Goal: Complete application form: Complete application form

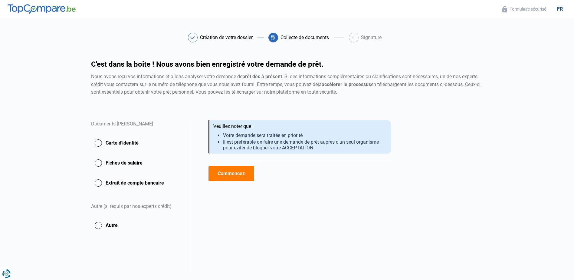
click at [98, 144] on button "Carte d'identité" at bounding box center [137, 142] width 93 height 15
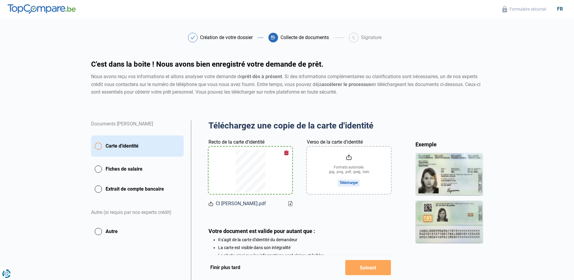
type input "C:\fakepath\CI [PERSON_NAME].pdf"
click at [354, 183] on input "Verso de la carte d'identité" at bounding box center [349, 169] width 84 height 47
click at [287, 155] on button "button" at bounding box center [286, 152] width 9 height 9
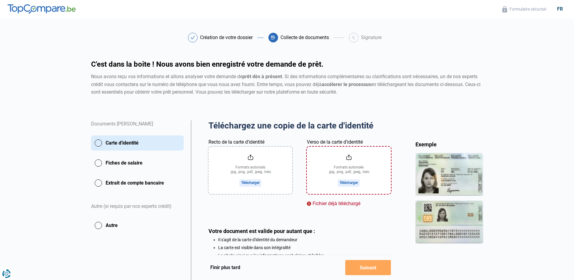
click at [139, 162] on button "Fiches de salaire" at bounding box center [137, 162] width 93 height 15
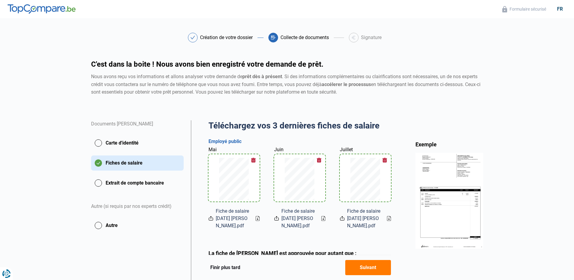
scroll to position [92, 0]
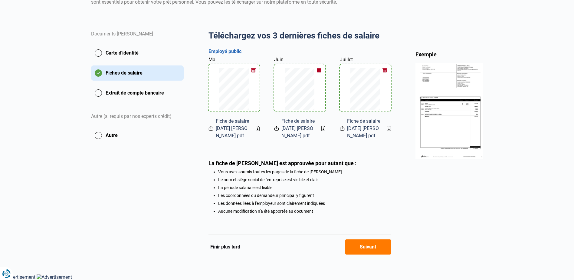
click at [141, 96] on button "Extrait de compte bancaire" at bounding box center [137, 92] width 93 height 15
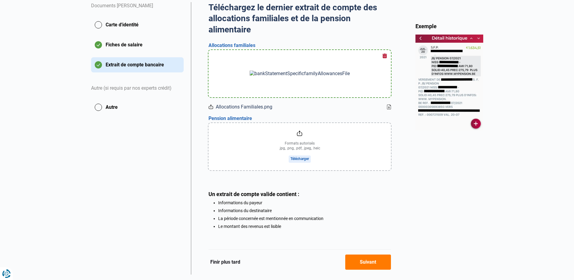
scroll to position [134, 0]
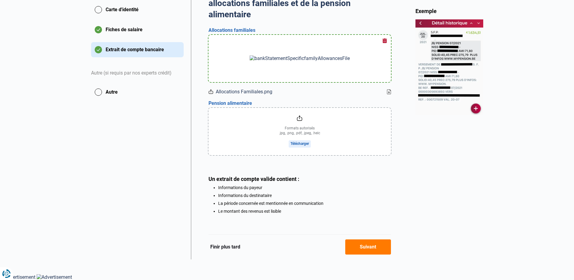
click at [297, 143] on input "file" at bounding box center [299, 131] width 182 height 47
click at [98, 91] on button "Autre" at bounding box center [137, 91] width 93 height 15
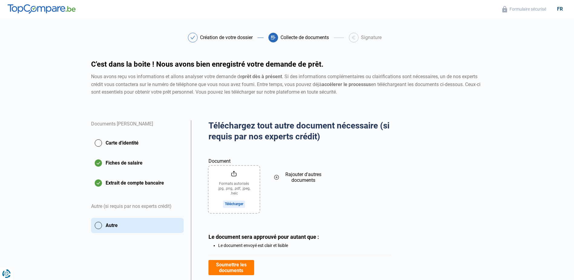
click at [114, 185] on button "Extrait de compte bancaire" at bounding box center [137, 182] width 93 height 15
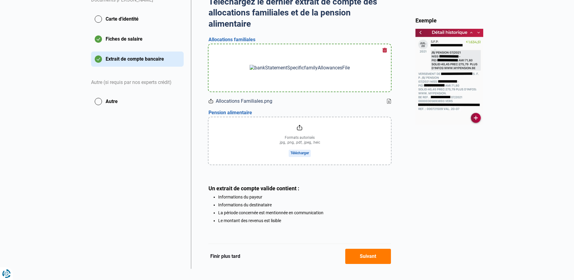
scroll to position [124, 0]
click at [110, 19] on button "Carte d'identité" at bounding box center [137, 18] width 93 height 15
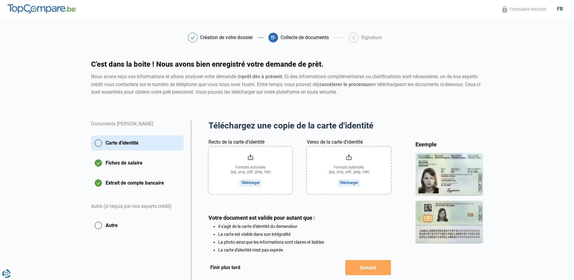
click at [149, 181] on button "Extrait de compte bancaire" at bounding box center [137, 182] width 93 height 15
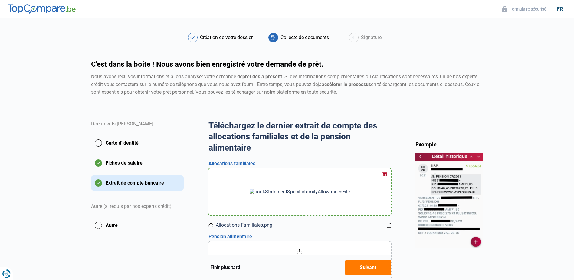
scroll to position [71, 0]
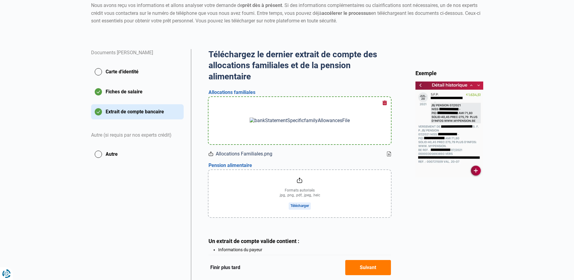
click at [113, 75] on button "Carte d'identité" at bounding box center [137, 71] width 93 height 15
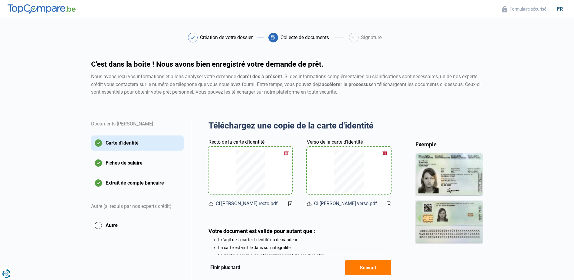
click at [108, 224] on button "Autre" at bounding box center [137, 225] width 93 height 15
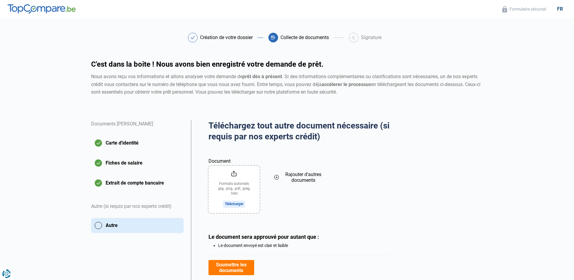
click at [120, 179] on button "Extrait de compte bancaire" at bounding box center [137, 182] width 93 height 15
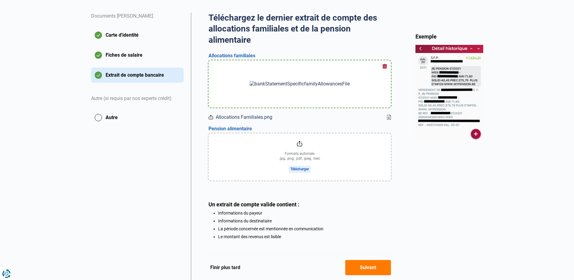
scroll to position [134, 0]
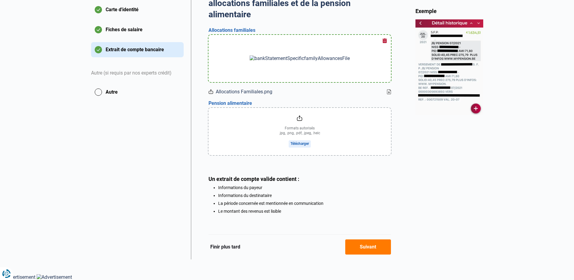
click at [387, 90] on icon at bounding box center [389, 91] width 4 height 5
click at [101, 88] on button "Autre" at bounding box center [137, 91] width 93 height 15
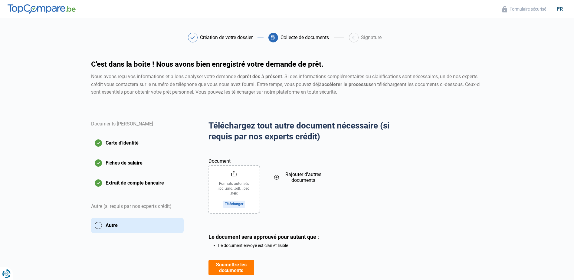
click at [128, 184] on button "Extrait de compte bancaire" at bounding box center [137, 182] width 93 height 15
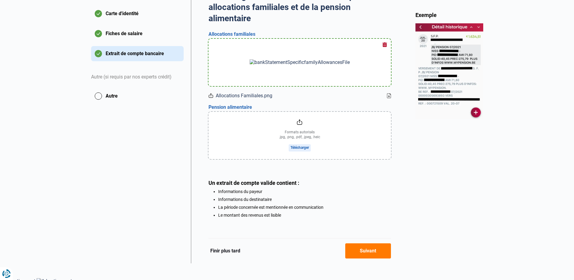
scroll to position [130, 0]
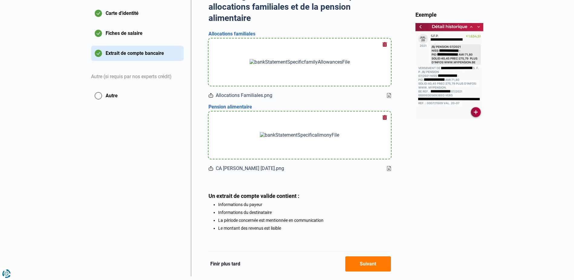
click at [119, 100] on button "Autre" at bounding box center [137, 95] width 93 height 15
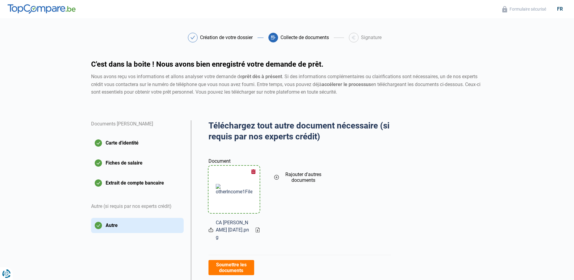
click at [297, 182] on span "Rajouter d'autres documents" at bounding box center [303, 176] width 44 height 11
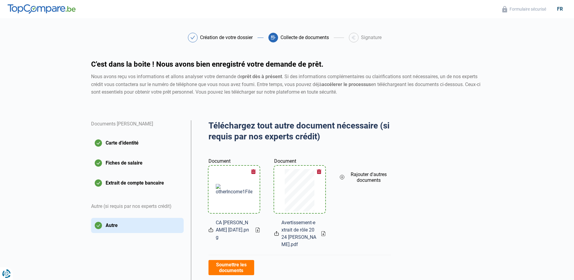
click at [363, 174] on span "Rajouter d'autres documents" at bounding box center [369, 176] width 44 height 11
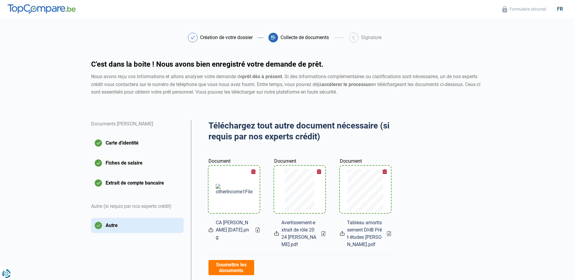
click at [478, 192] on div "Téléchargez tout autre document nécessaire (si requis par nos experts crédit) A…" at bounding box center [337, 234] width 300 height 229
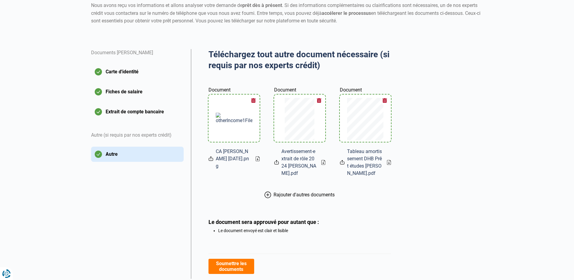
scroll to position [91, 0]
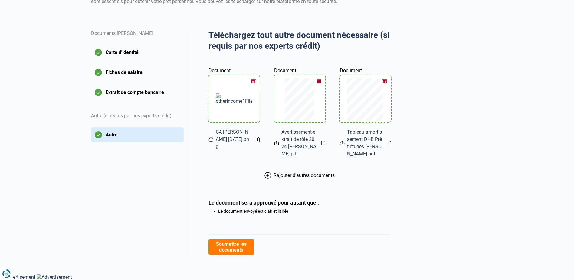
click at [101, 50] on button "Carte d'identité" at bounding box center [137, 52] width 93 height 15
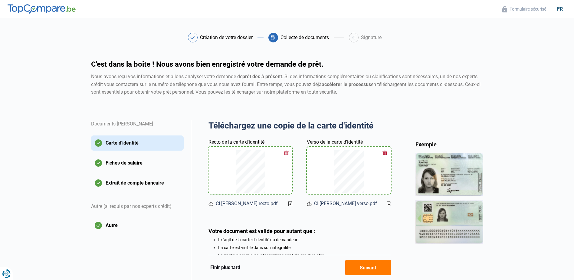
click at [104, 159] on button "Fiches de salaire" at bounding box center [137, 162] width 93 height 15
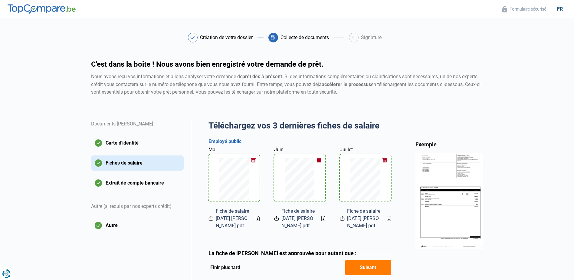
click at [116, 186] on button "Extrait de compte bancaire" at bounding box center [137, 182] width 93 height 15
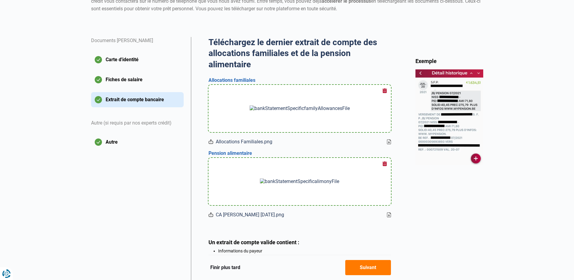
scroll to position [87, 0]
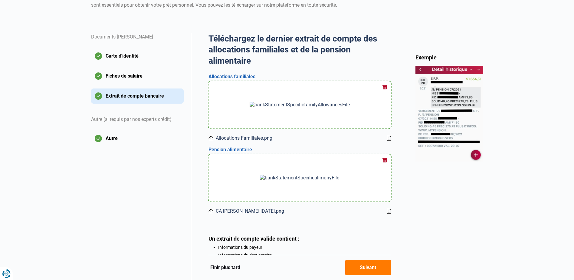
click at [114, 140] on button "Autre" at bounding box center [137, 138] width 93 height 15
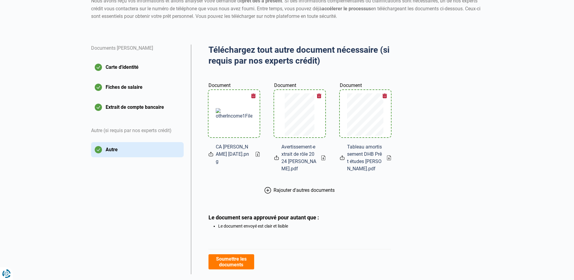
scroll to position [76, 0]
click at [240, 257] on button "Soumettre les documents" at bounding box center [231, 261] width 46 height 15
